Goal: Transaction & Acquisition: Purchase product/service

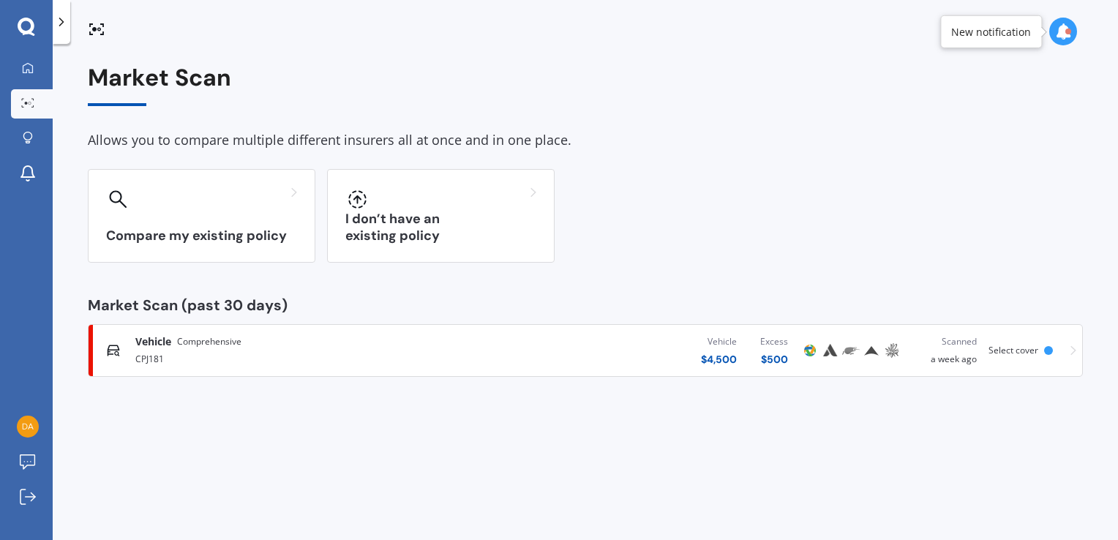
click at [1070, 350] on icon at bounding box center [1073, 350] width 6 height 10
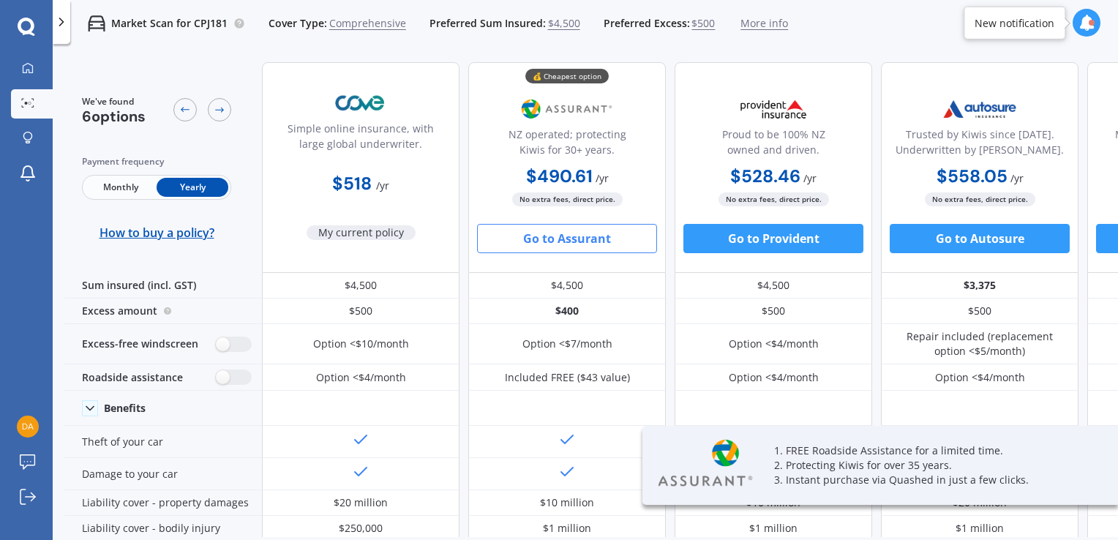
click at [350, 26] on span "Comprehensive" at bounding box center [367, 23] width 77 height 15
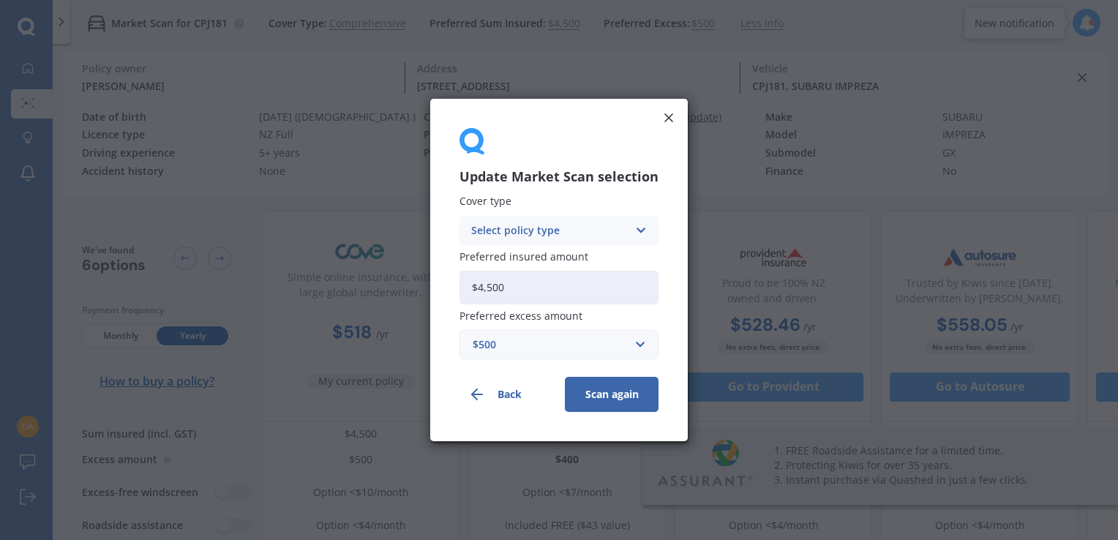
click at [493, 229] on div "Select policy type" at bounding box center [549, 230] width 157 height 16
click at [496, 285] on span "Third Party, Fire & Theft" at bounding box center [532, 285] width 120 height 10
click at [483, 285] on input "$4,500" at bounding box center [558, 288] width 199 height 34
type input "$3,500"
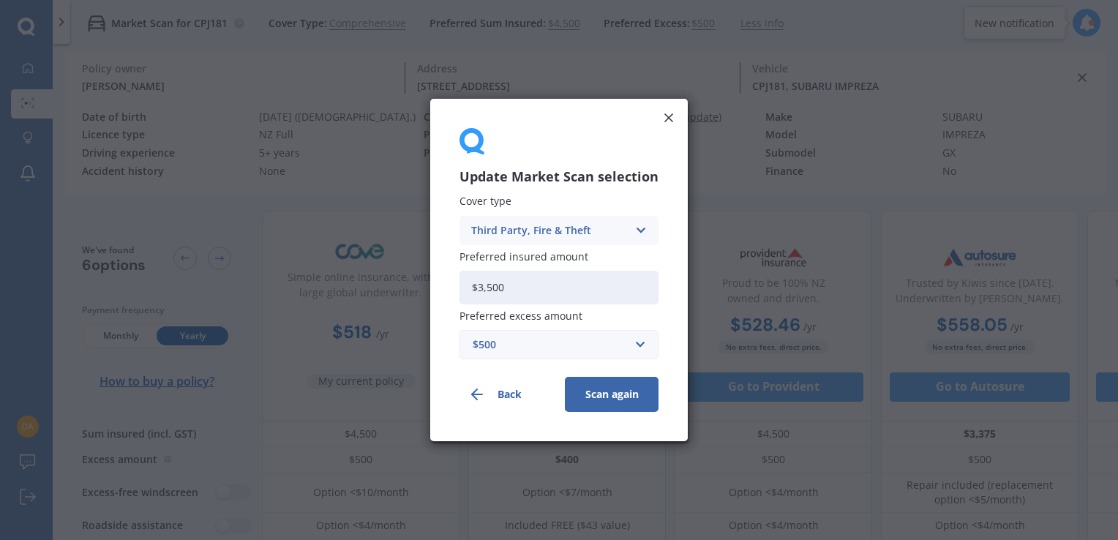
click at [609, 394] on button "Scan again" at bounding box center [612, 394] width 94 height 35
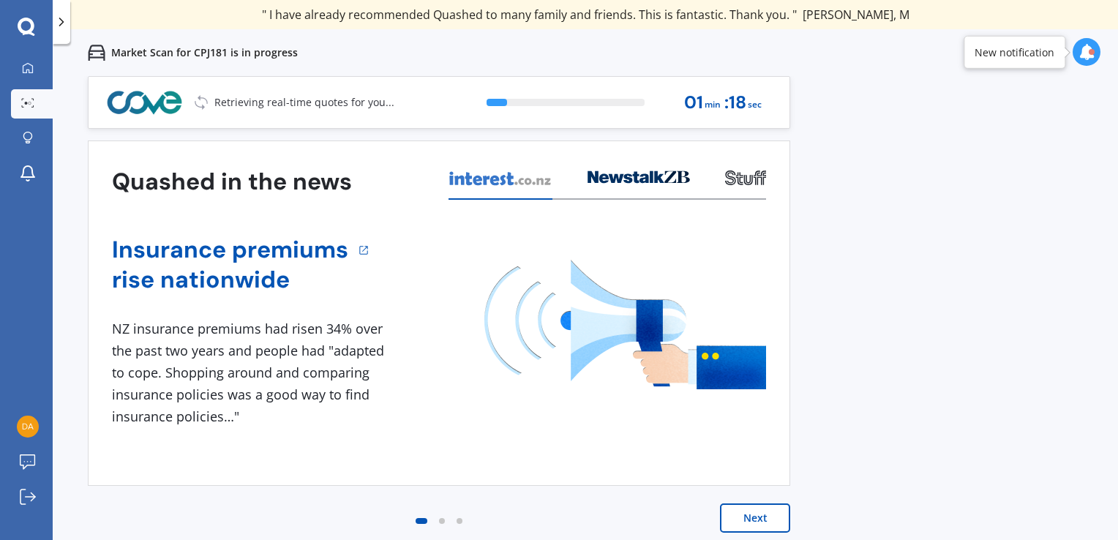
click at [751, 519] on button "Next" at bounding box center [755, 517] width 70 height 29
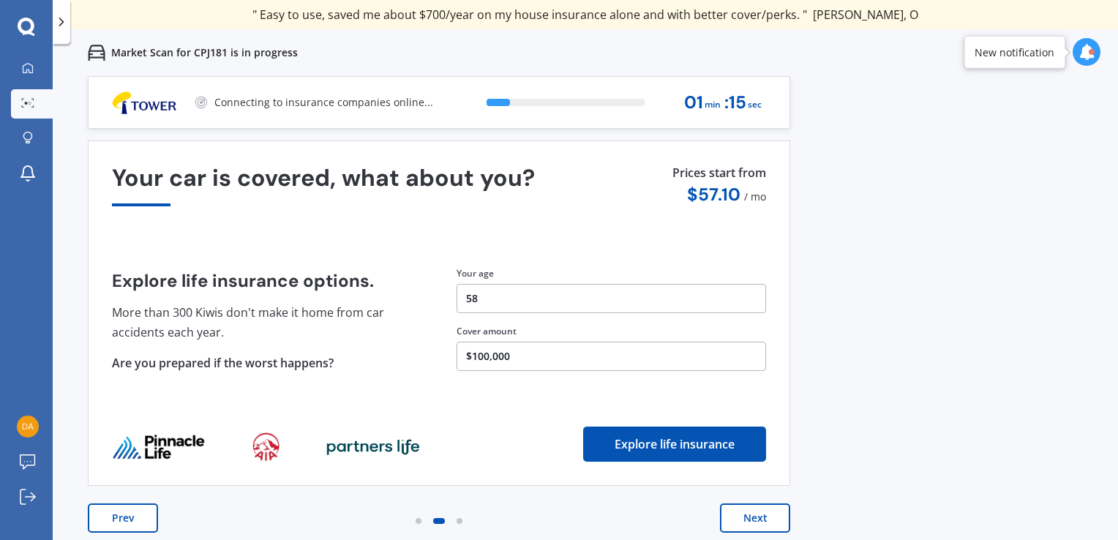
click at [751, 519] on button "Next" at bounding box center [755, 517] width 70 height 29
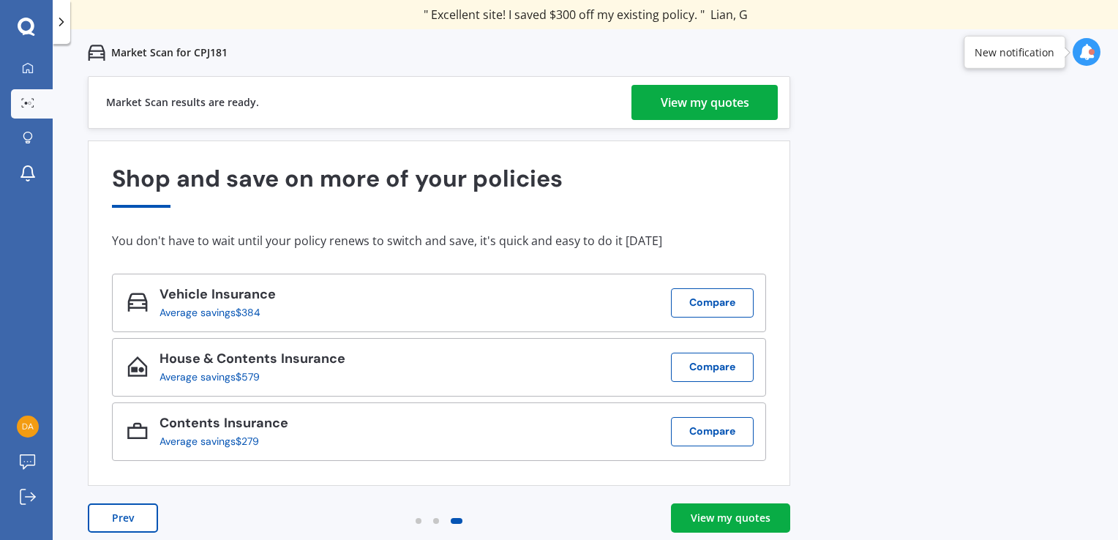
click at [729, 108] on div "View my quotes" at bounding box center [704, 102] width 89 height 35
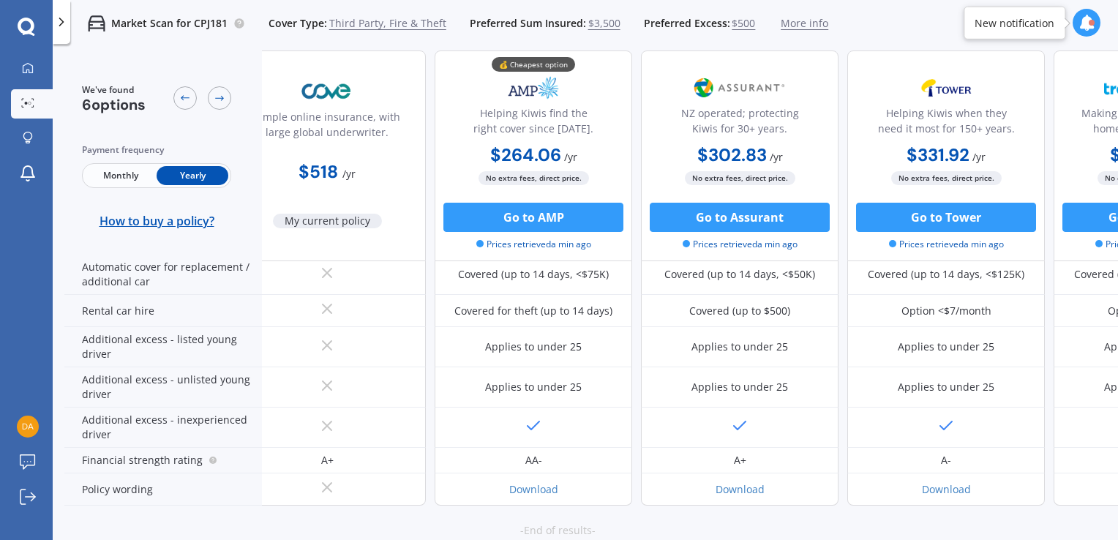
scroll to position [468, 0]
